Goal: Task Accomplishment & Management: Complete application form

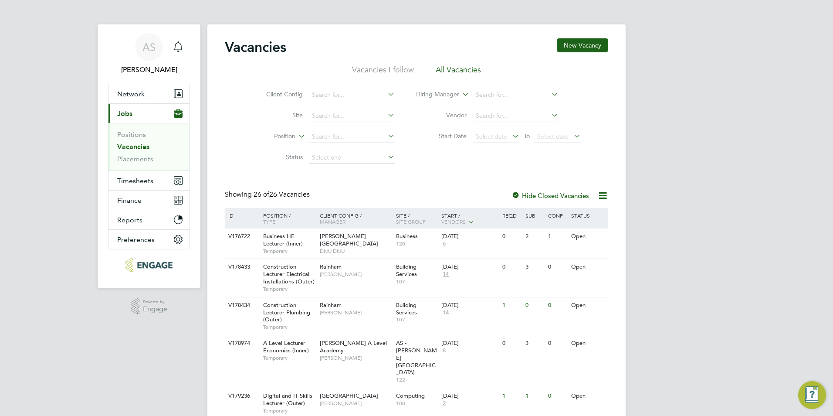
click at [136, 146] on link "Vacancies" at bounding box center [133, 146] width 32 height 8
click at [146, 144] on link "Vacancies" at bounding box center [133, 146] width 32 height 8
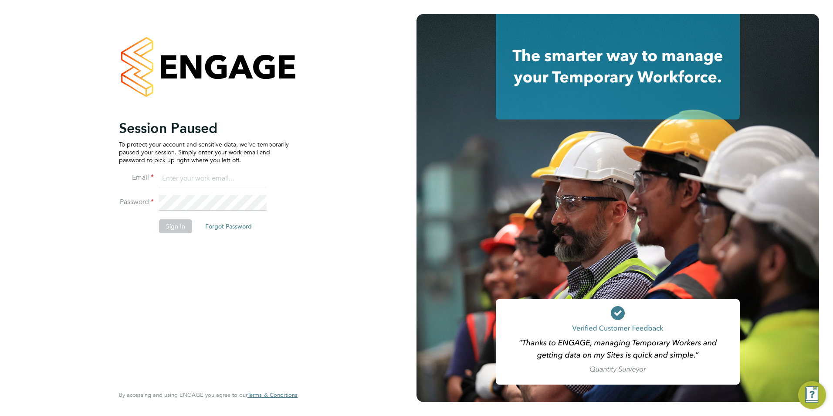
type input "Avais@Carbonrecruitment.co.uk"
click at [169, 219] on li "Password" at bounding box center [204, 207] width 170 height 24
click at [169, 219] on button "Sign In" at bounding box center [175, 226] width 33 height 14
